Goal: Book appointment/travel/reservation

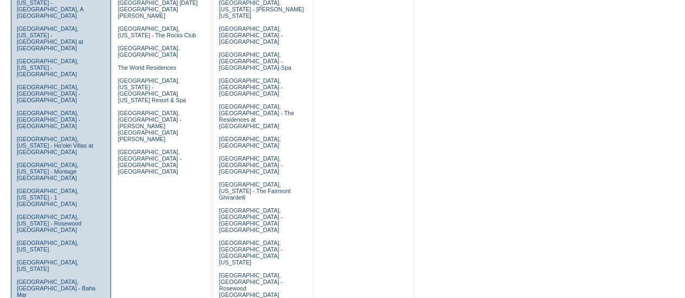
scroll to position [531, 0]
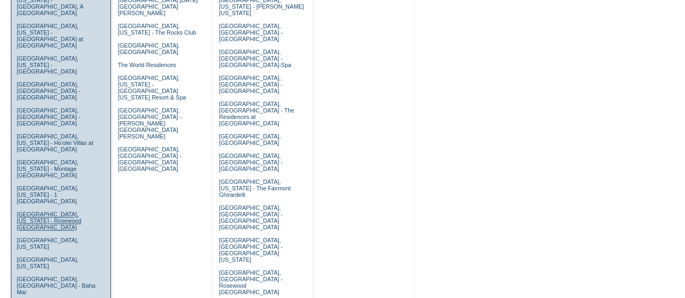
click at [64, 211] on link "[GEOGRAPHIC_DATA], [US_STATE] - Rosewood [GEOGRAPHIC_DATA]" at bounding box center [49, 220] width 64 height 19
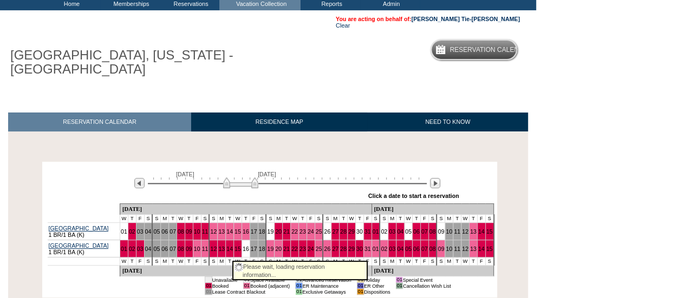
scroll to position [156, 0]
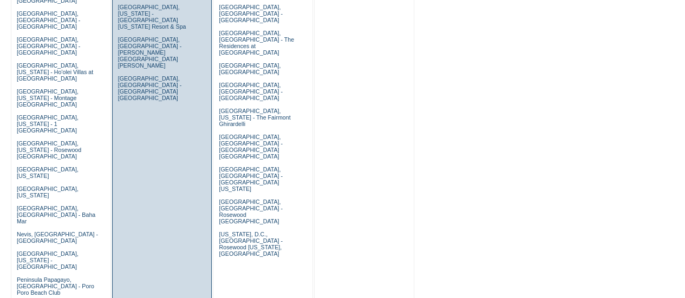
scroll to position [619, 0]
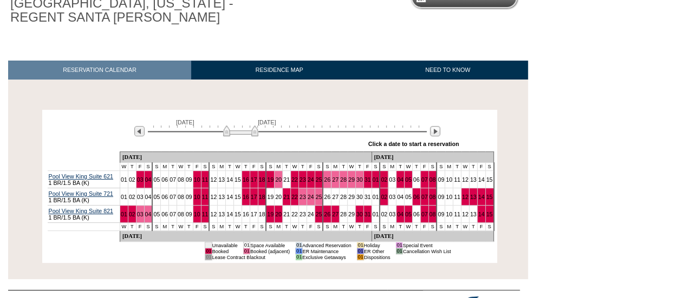
scroll to position [54, 0]
